Goal: Task Accomplishment & Management: Manage account settings

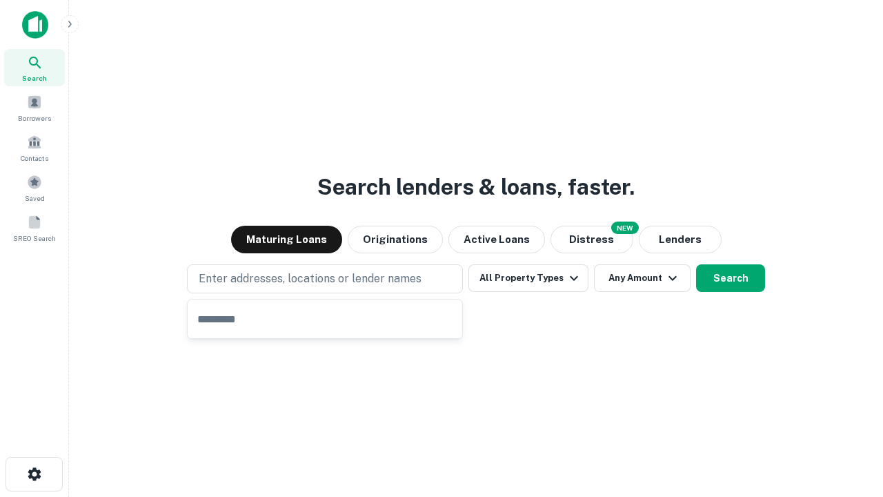
type input "**********"
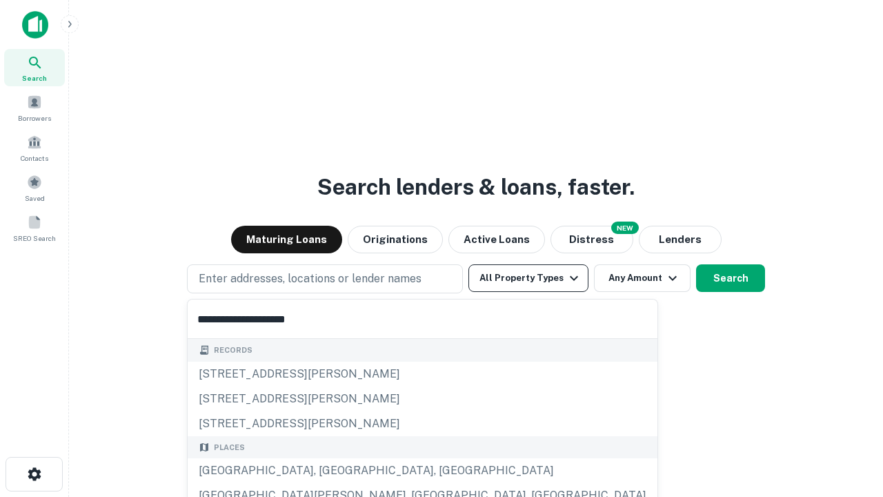
click at [330, 470] on div "[GEOGRAPHIC_DATA], [GEOGRAPHIC_DATA], [GEOGRAPHIC_DATA]" at bounding box center [423, 470] width 470 height 25
click at [528, 278] on button "All Property Types" at bounding box center [528, 278] width 120 height 28
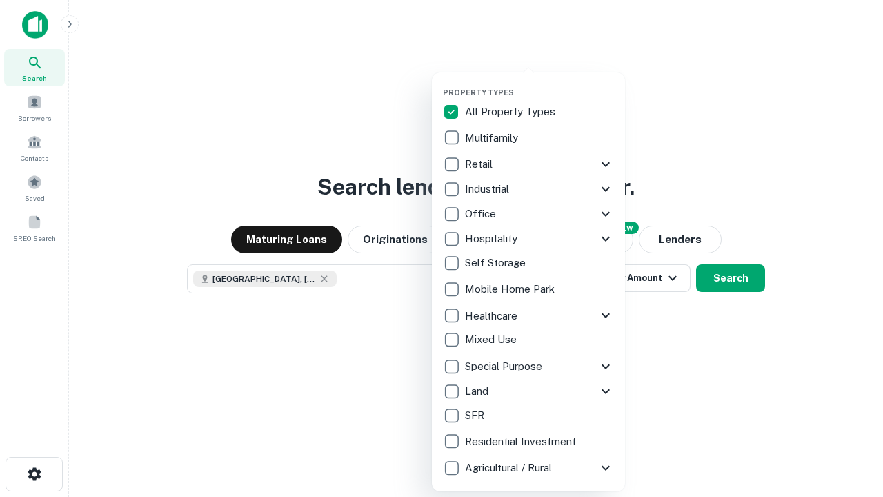
click at [539, 83] on button "button" at bounding box center [539, 83] width 193 height 1
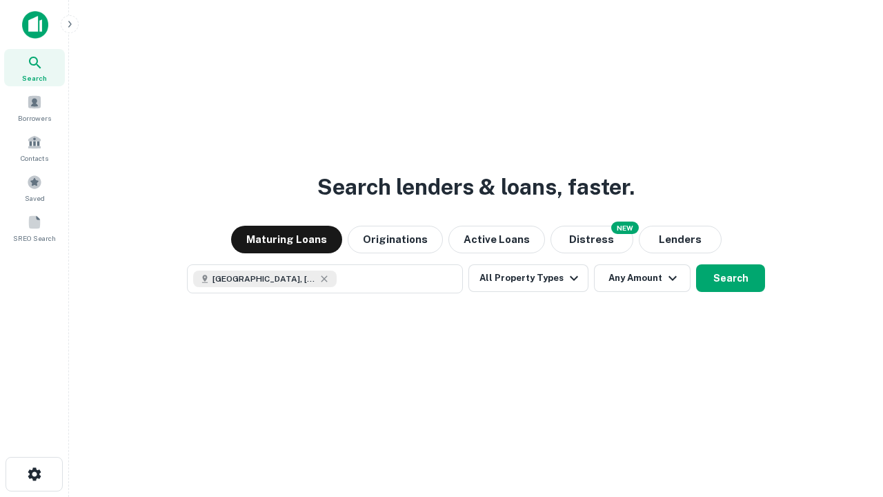
scroll to position [22, 0]
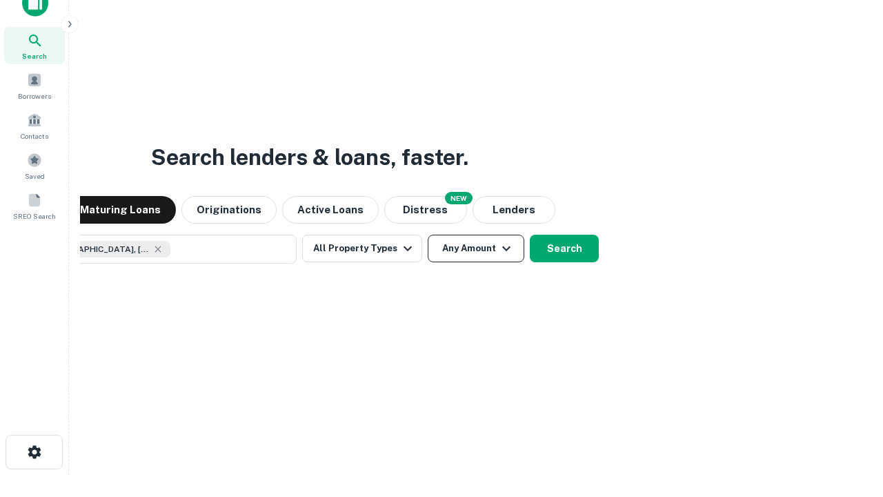
click at [428, 235] on button "Any Amount" at bounding box center [476, 249] width 97 height 28
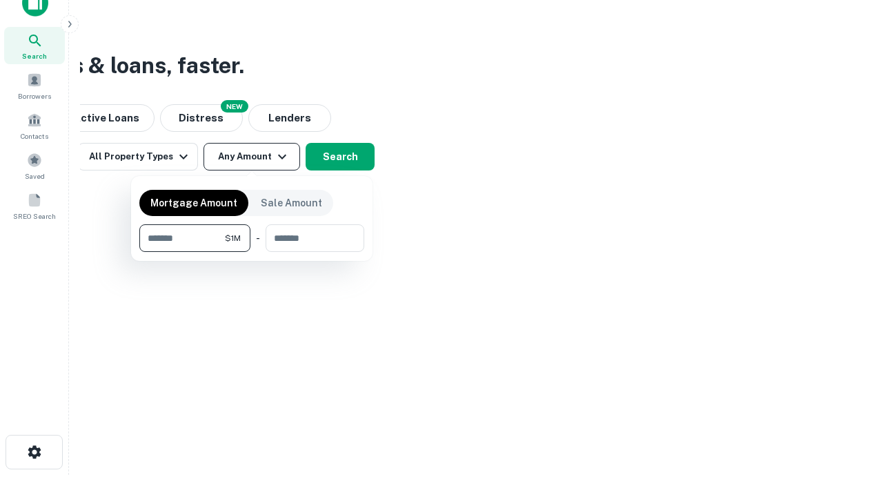
type input "*******"
click at [252, 252] on button "button" at bounding box center [251, 252] width 225 height 1
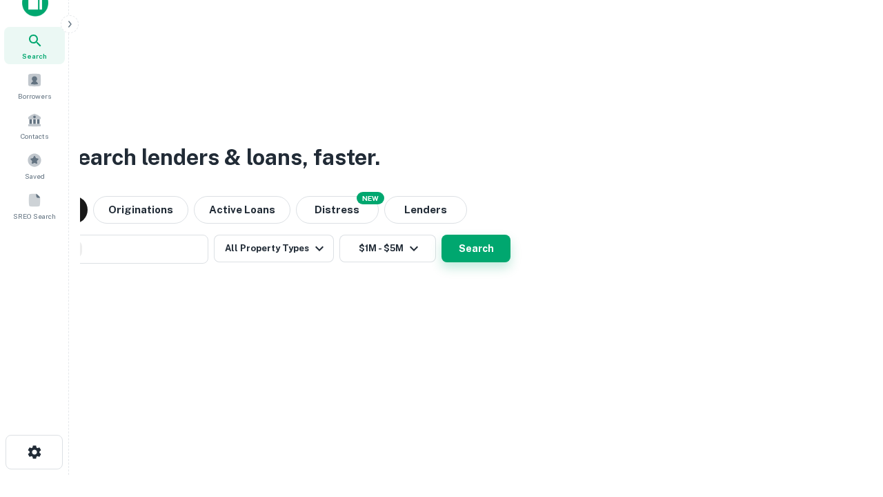
click at [441, 235] on button "Search" at bounding box center [475, 249] width 69 height 28
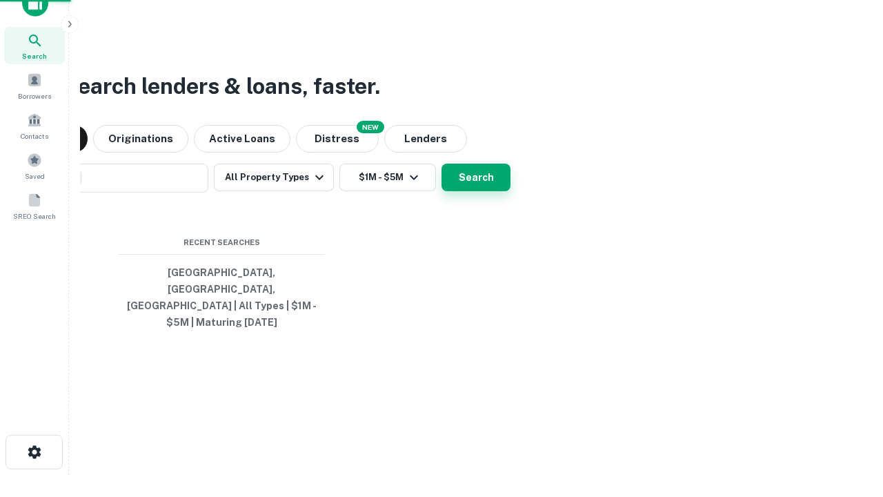
scroll to position [45, 390]
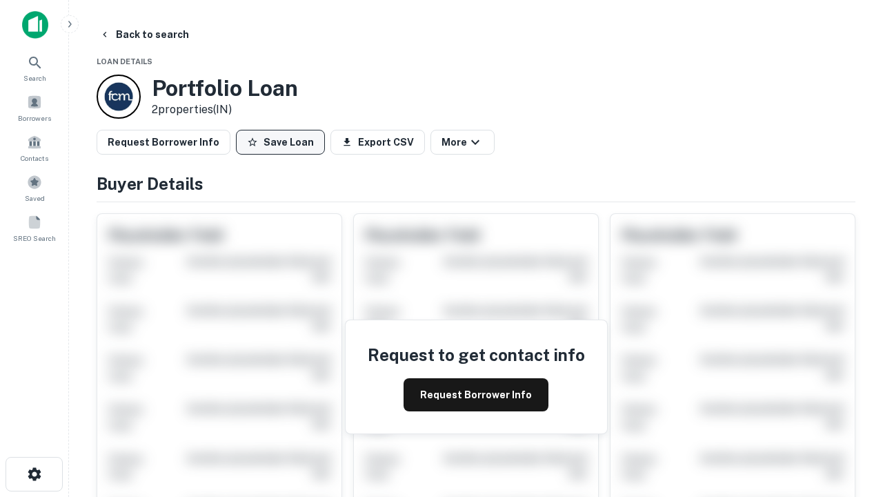
click at [280, 142] on button "Save Loan" at bounding box center [280, 142] width 89 height 25
click at [283, 142] on button "Loan Saved" at bounding box center [283, 142] width 95 height 25
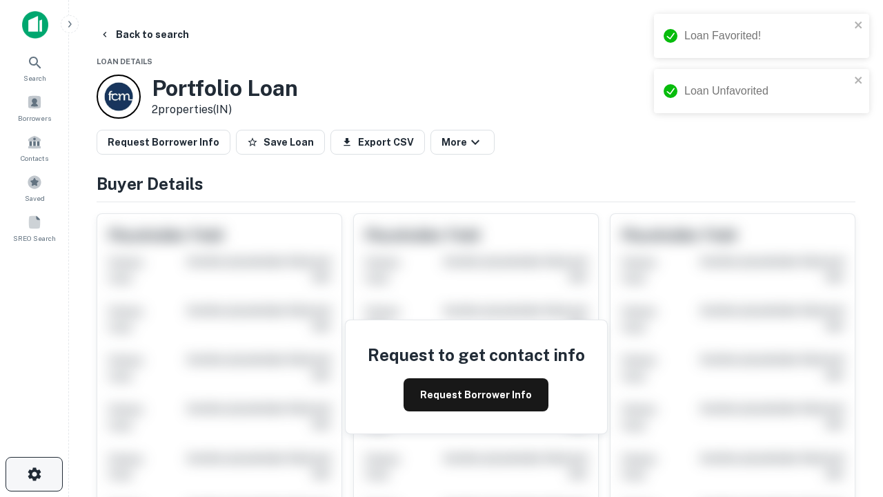
click at [34, 474] on icon "button" at bounding box center [34, 474] width 17 height 17
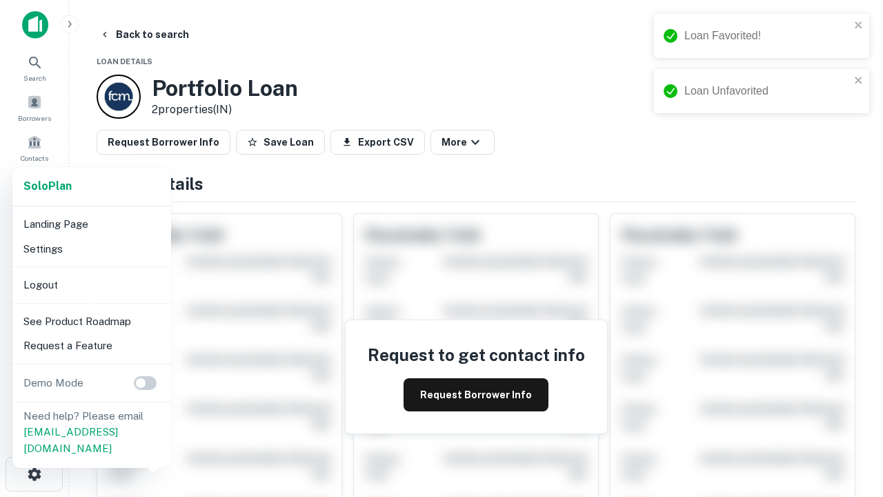
click at [91, 284] on li "Logout" at bounding box center [92, 284] width 148 height 25
